Goal: Find specific page/section: Find specific page/section

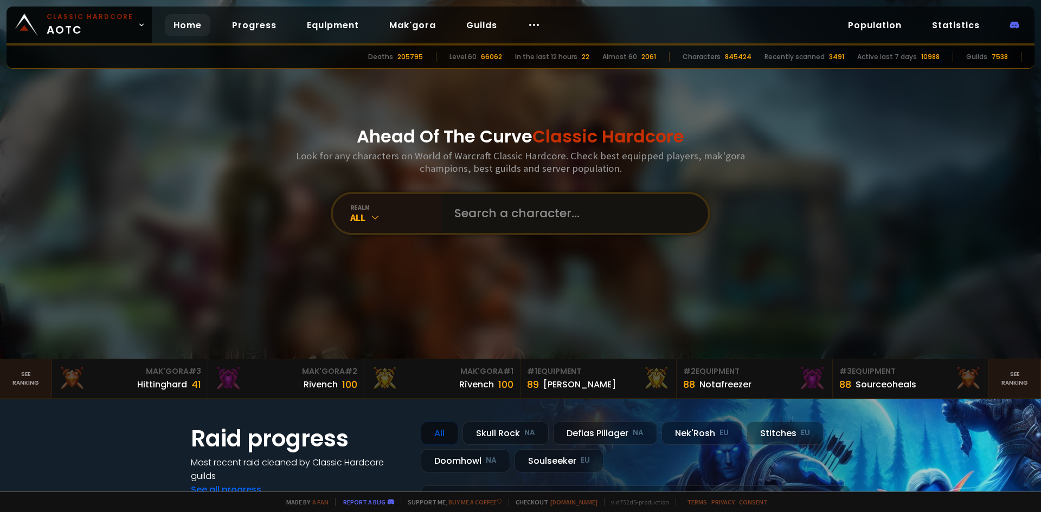
click at [466, 213] on input "text" at bounding box center [571, 213] width 247 height 39
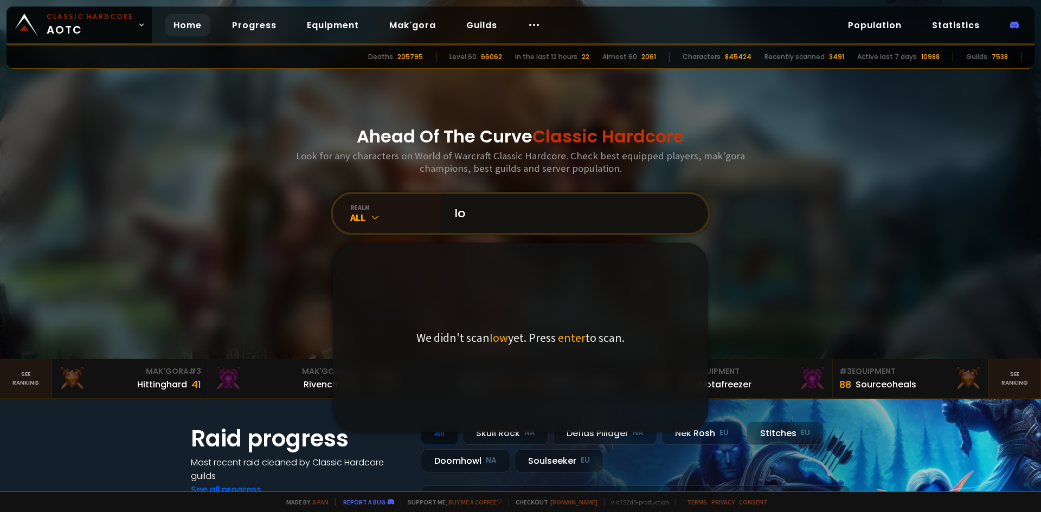
type input "I"
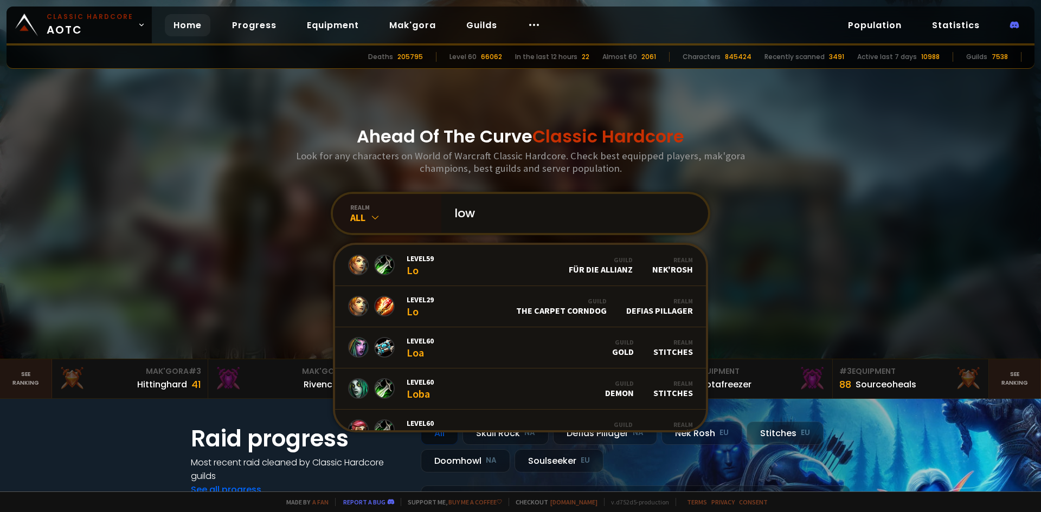
type input "lowi"
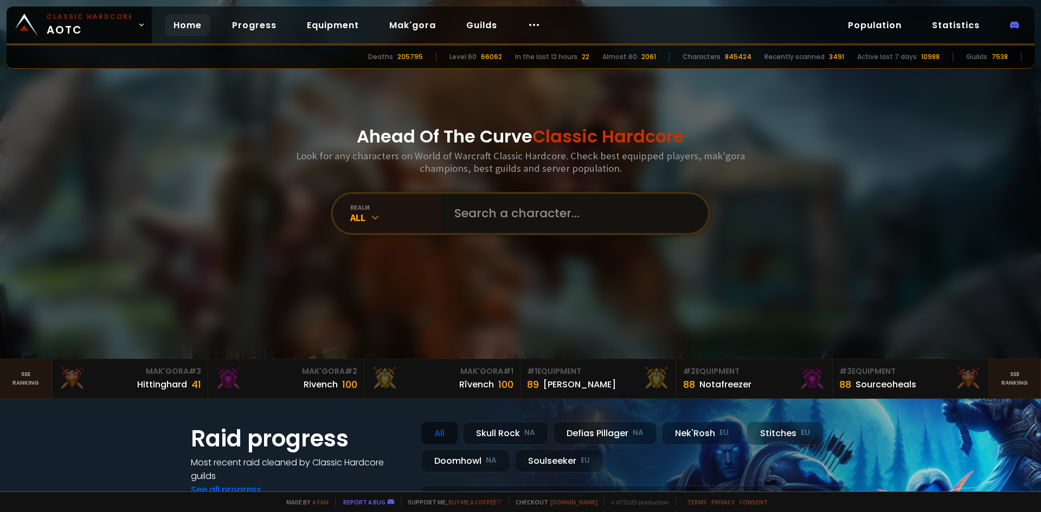
click at [465, 215] on input "text" at bounding box center [571, 213] width 247 height 39
type input "i"
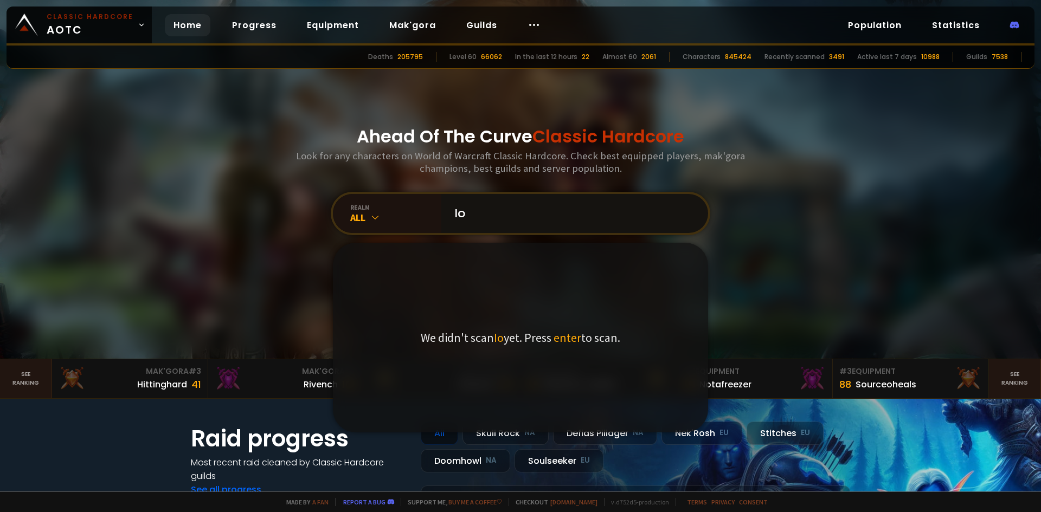
type input "I"
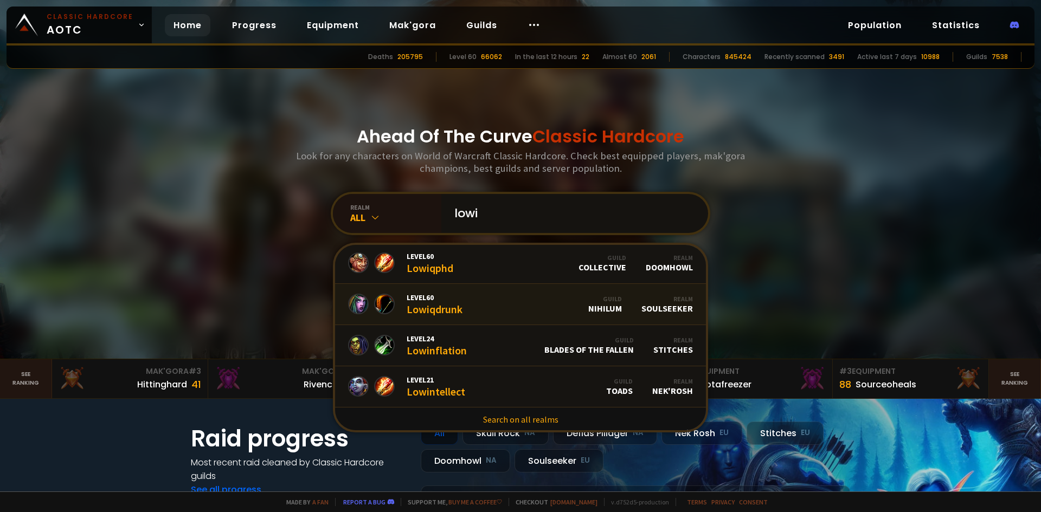
scroll to position [539, 0]
type input "lowi"
